Goal: Transaction & Acquisition: Purchase product/service

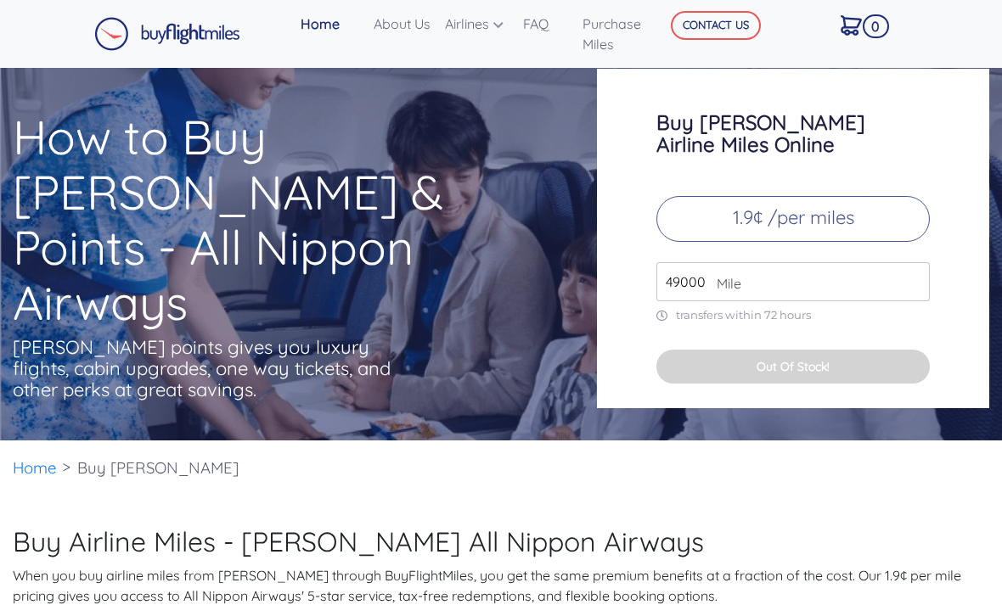
click at [820, 299] on input "49000" at bounding box center [792, 281] width 273 height 39
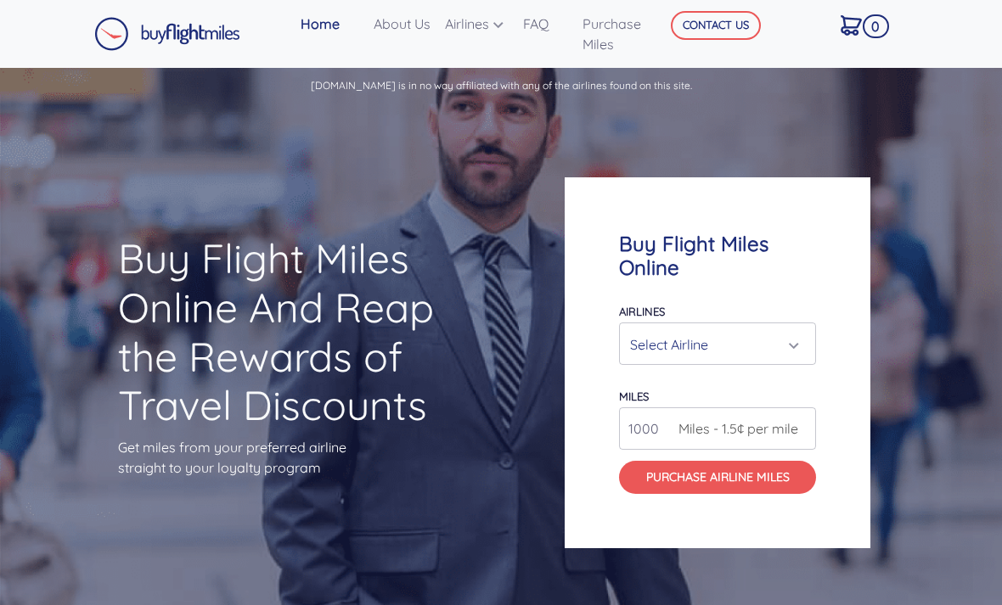
click at [791, 361] on div "Select Airline" at bounding box center [712, 345] width 165 height 32
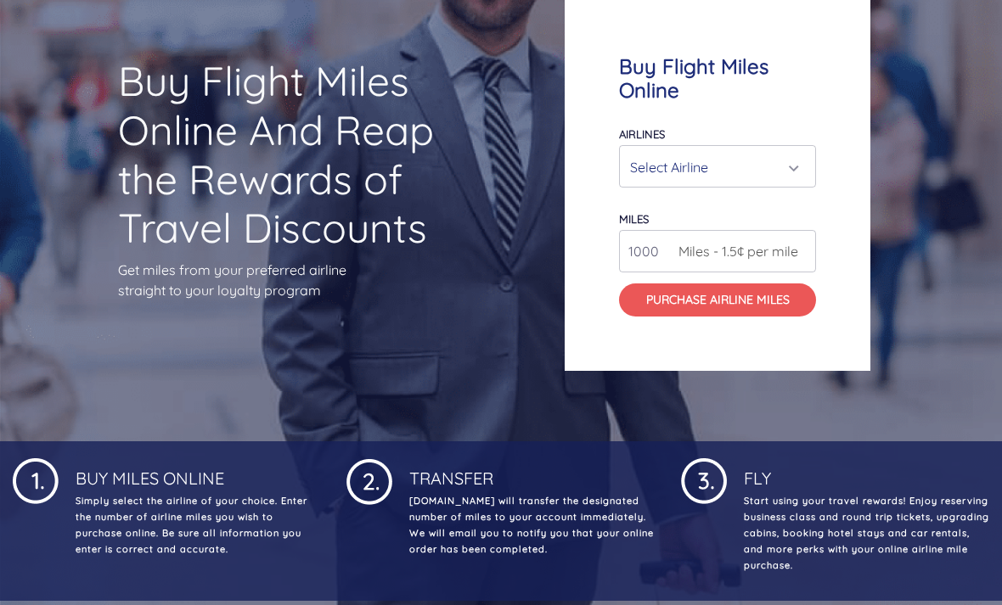
scroll to position [217, 0]
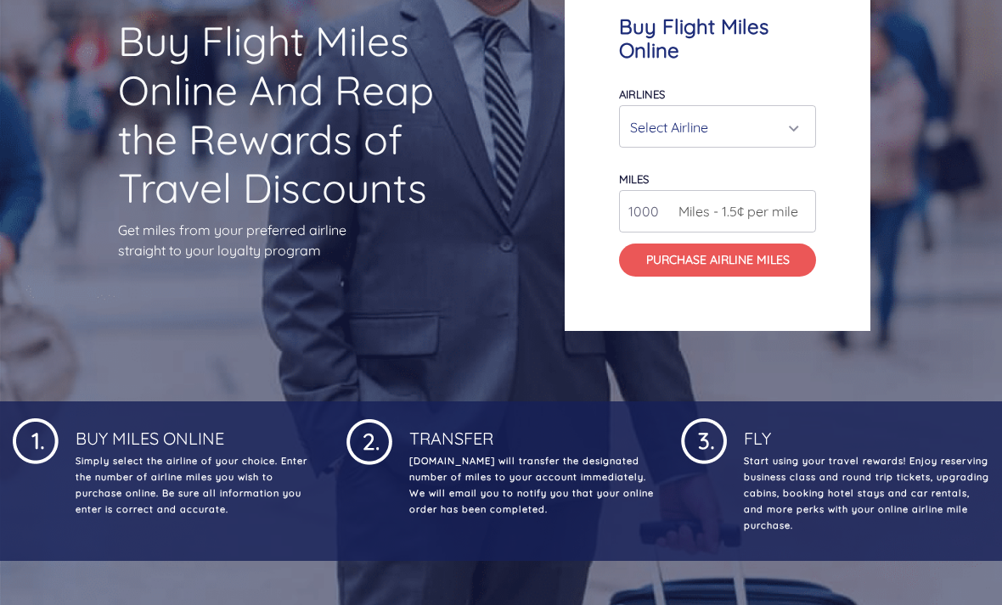
click at [774, 143] on div "Select Airline" at bounding box center [712, 128] width 165 height 32
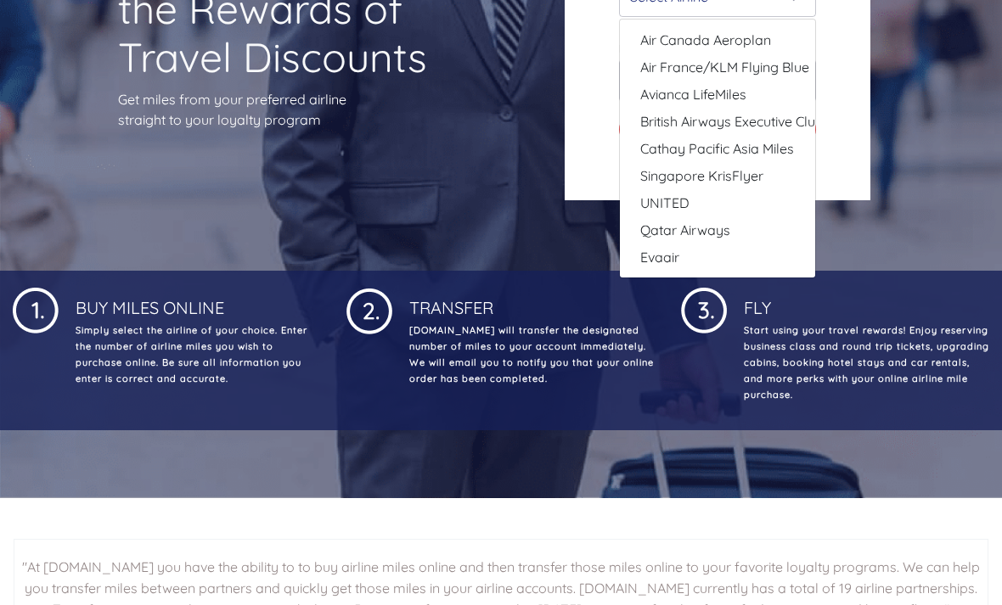
scroll to position [346, 0]
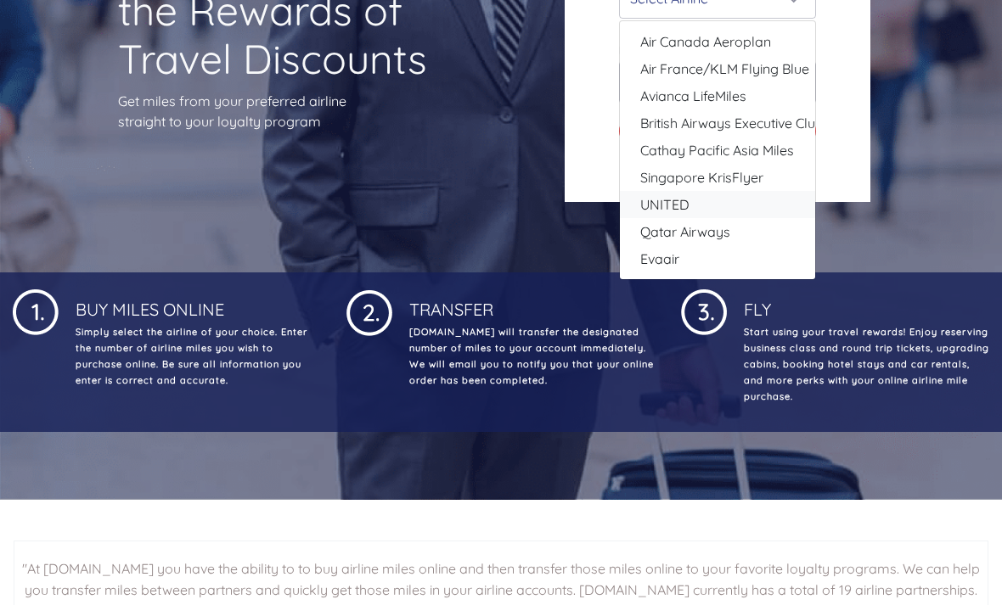
click at [695, 218] on link "UNITED" at bounding box center [717, 204] width 195 height 27
select select "UNITED"
type input "80000"
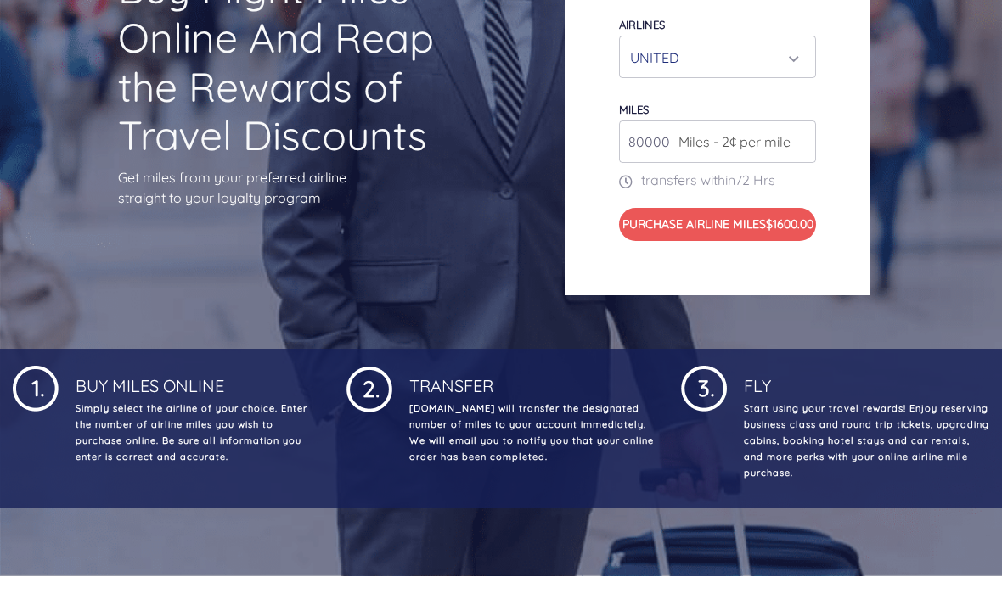
scroll to position [241, 0]
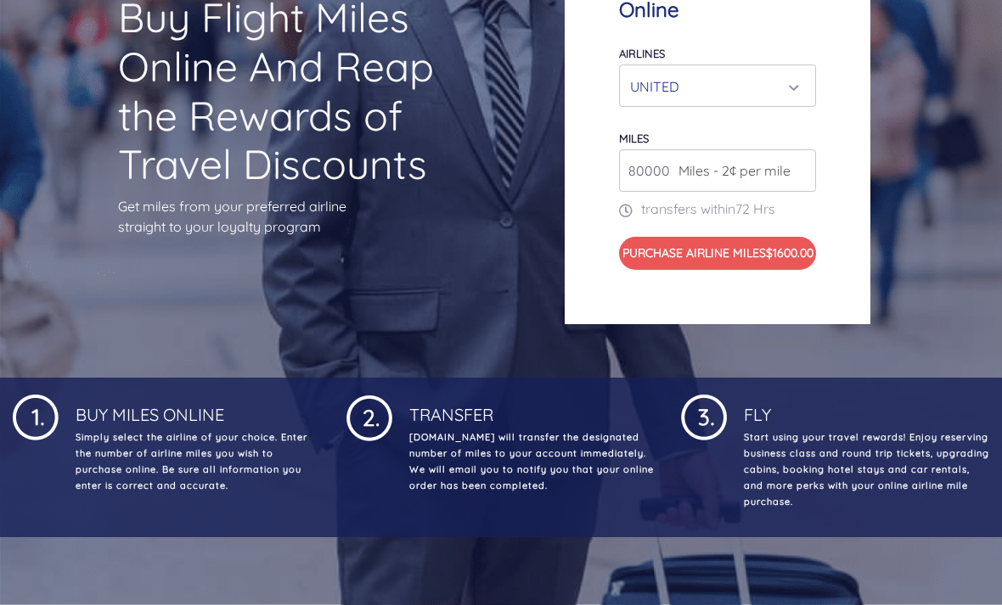
click at [767, 192] on input "80000" at bounding box center [717, 170] width 197 height 42
type input "20000"
click at [947, 201] on div "Buy Flight Miles Online Airlines Air Canada Aeroplan Air France/KLM Flying Blue…" at bounding box center [751, 122] width 401 height 569
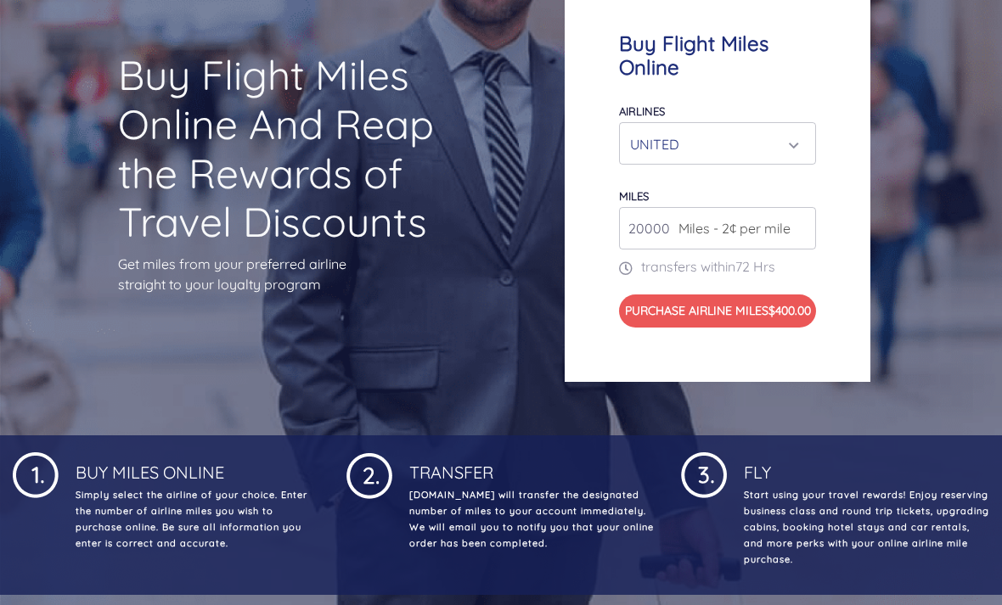
scroll to position [0, 0]
